Goal: Check status: Check status

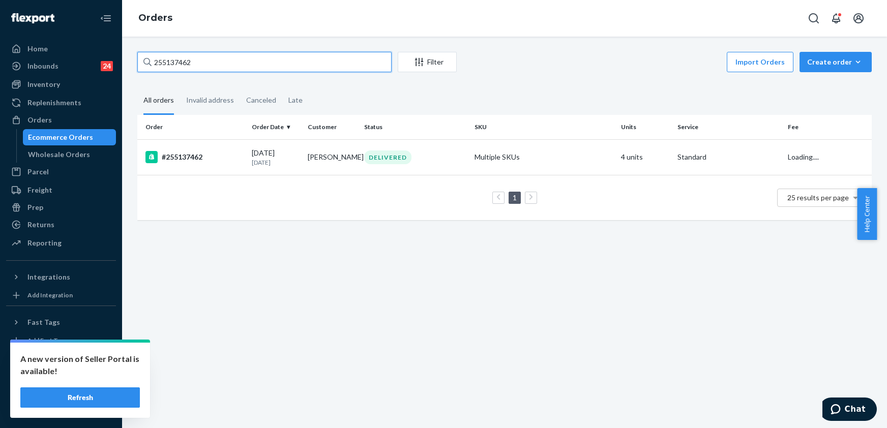
drag, startPoint x: 200, startPoint y: 64, endPoint x: 133, endPoint y: 60, distance: 67.3
click at [133, 60] on div "255137462 Filter Import Orders Create order Ecommerce order Removal order All o…" at bounding box center [505, 141] width 750 height 179
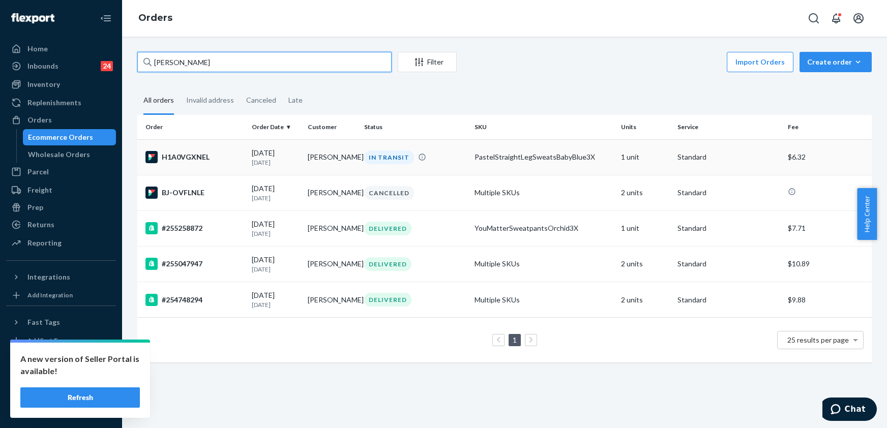
type input "[PERSON_NAME]"
click at [186, 152] on div "H1A0VGXNEL" at bounding box center [194, 157] width 98 height 12
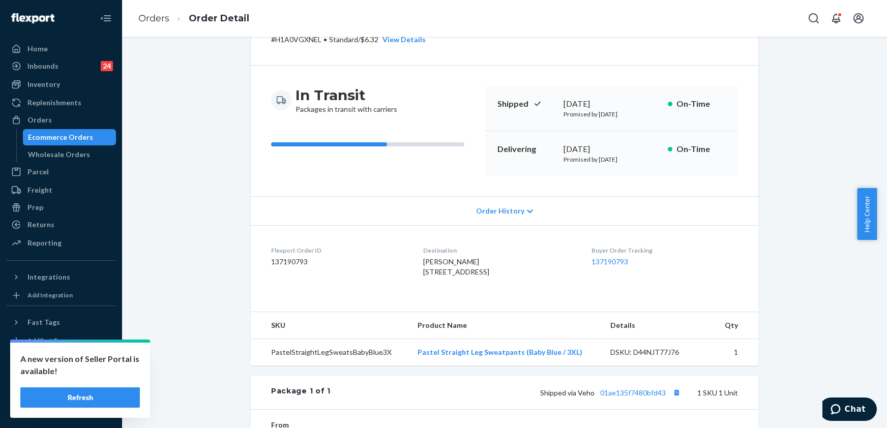
scroll to position [135, 0]
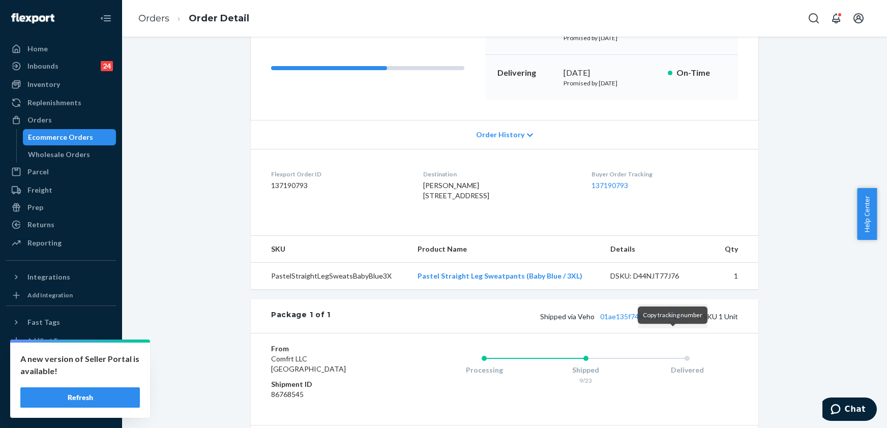
drag, startPoint x: 672, startPoint y: 335, endPoint x: 632, endPoint y: 273, distance: 73.8
click at [672, 323] on button "Copy tracking number" at bounding box center [676, 316] width 13 height 13
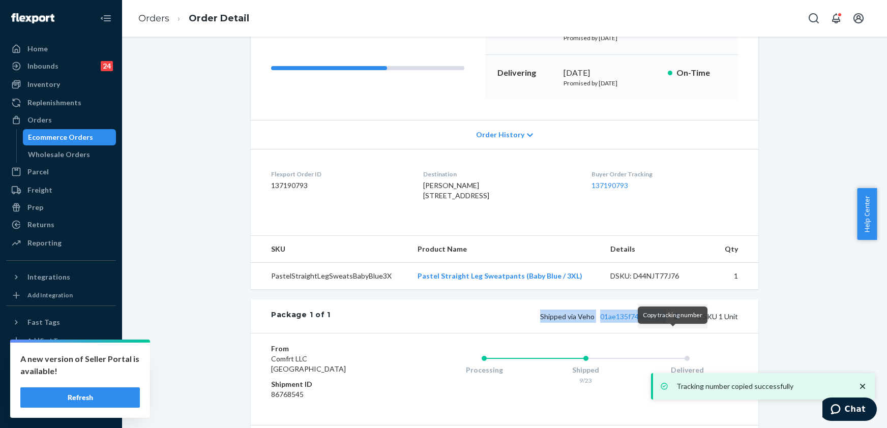
drag, startPoint x: 525, startPoint y: 336, endPoint x: 665, endPoint y: 341, distance: 139.9
click at [665, 323] on div "Shipped via Veho 01ae135f7480bfd43 1 SKU 1 Unit" at bounding box center [534, 316] width 407 height 13
copy span "Shipped via Veho 01ae135f7480bfd43"
